Goal: Task Accomplishment & Management: Manage account settings

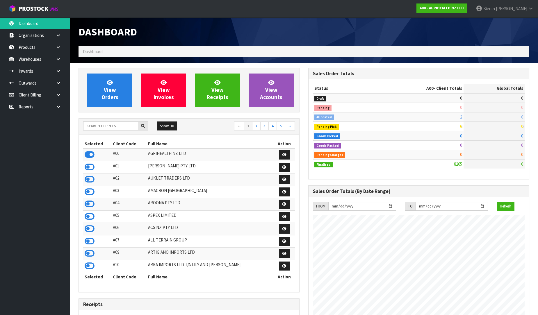
scroll to position [441, 230]
click at [528, 8] on icon at bounding box center [531, 8] width 6 height 4
click at [519, 26] on link "Logout" at bounding box center [515, 23] width 46 height 8
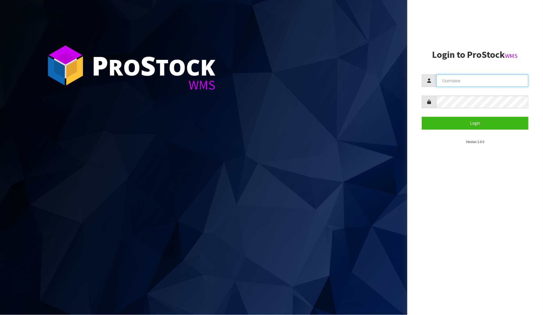
type input "Kieran"
click at [479, 83] on input "Kieran" at bounding box center [482, 80] width 92 height 13
drag, startPoint x: 479, startPoint y: 80, endPoint x: 442, endPoint y: 84, distance: 37.5
click at [442, 84] on input "Kieran" at bounding box center [482, 80] width 92 height 13
type input "PRABHNEET"
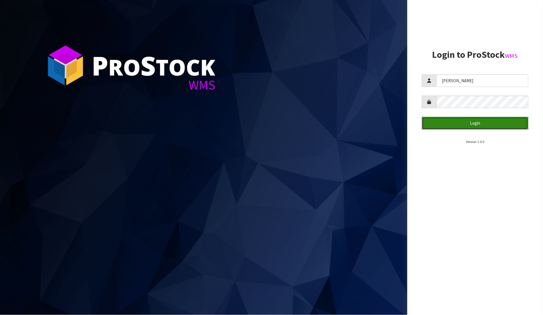
click at [467, 118] on button "Login" at bounding box center [475, 123] width 107 height 13
